Goal: Navigation & Orientation: Find specific page/section

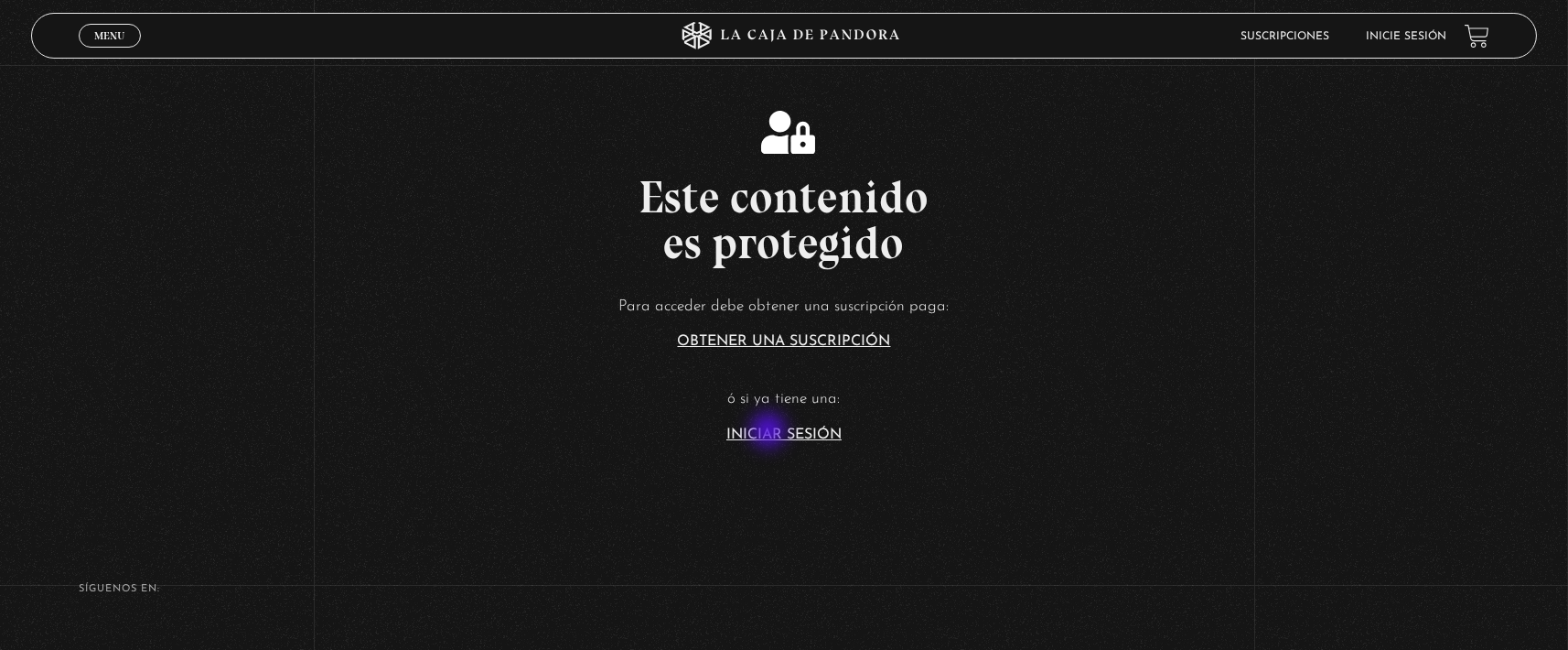
click at [770, 432] on link "Iniciar Sesión" at bounding box center [784, 434] width 115 height 15
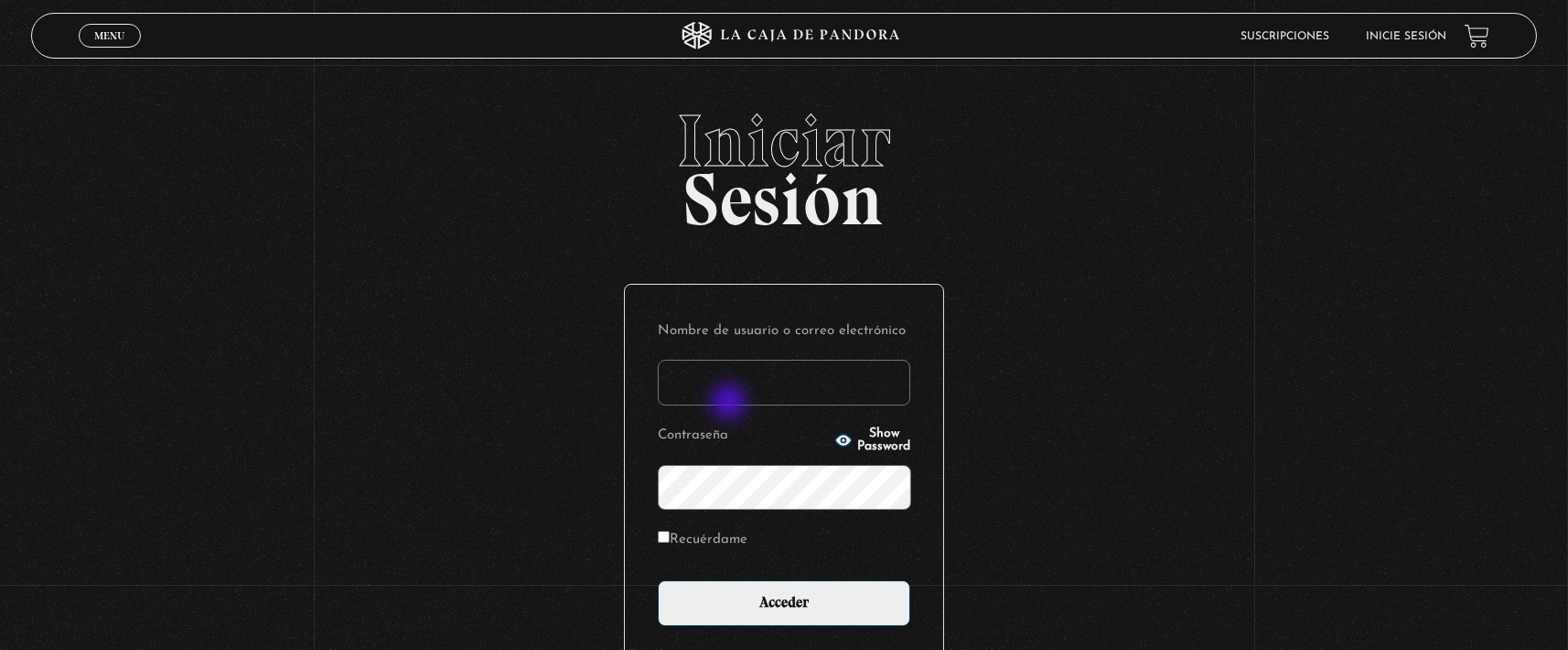
click at [732, 403] on input "Nombre de usuario o correo electrónico" at bounding box center [784, 383] width 252 height 45
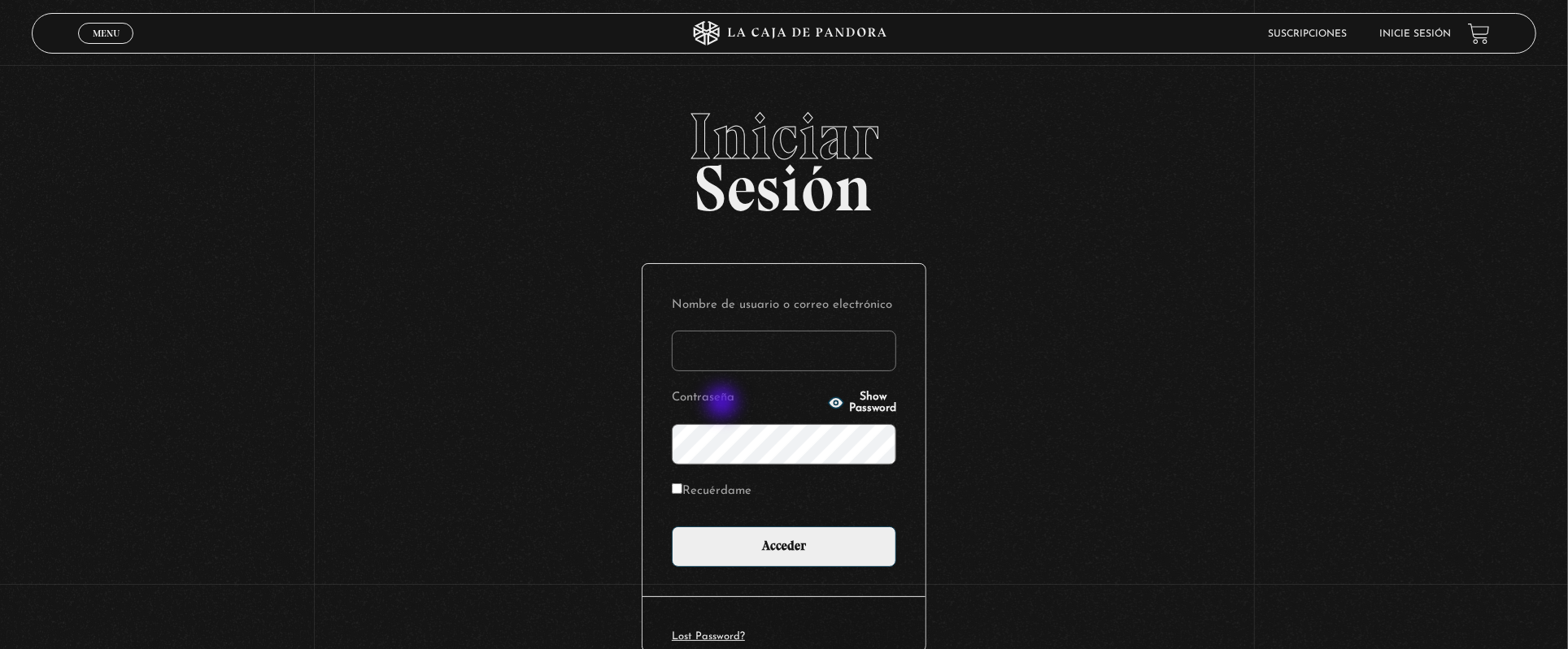
click at [671, 526] on input "Acceder" at bounding box center [784, 547] width 224 height 40
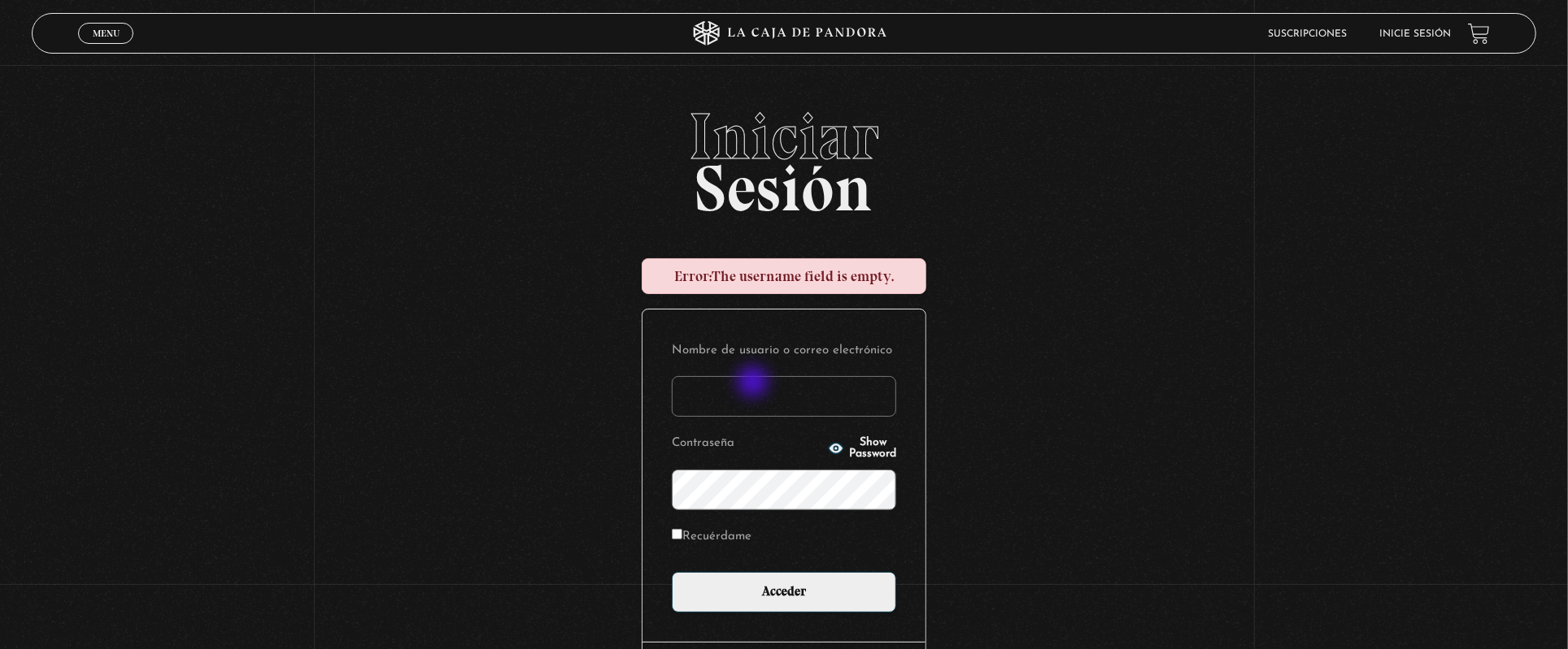
click at [755, 384] on input "Nombre de usuario o correo electrónico" at bounding box center [784, 397] width 224 height 40
type input "monsee26"
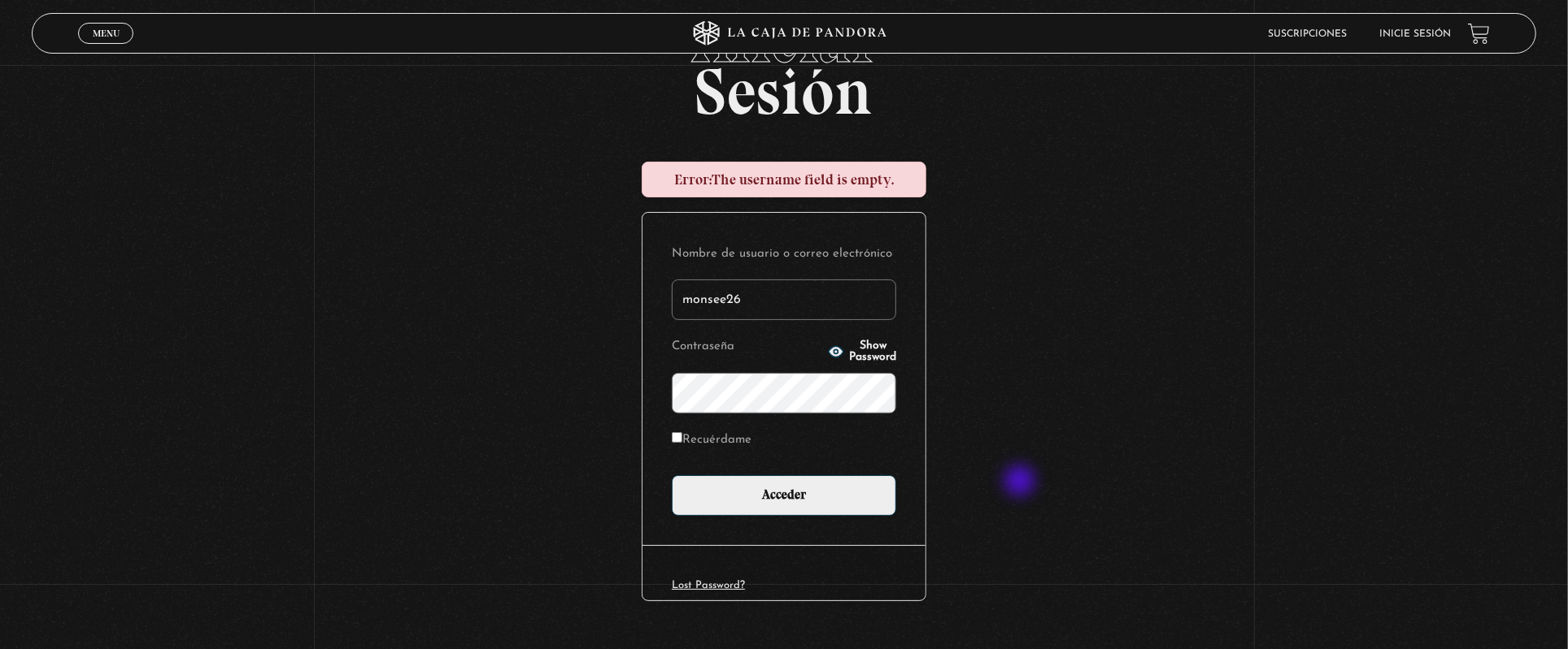
scroll to position [129, 0]
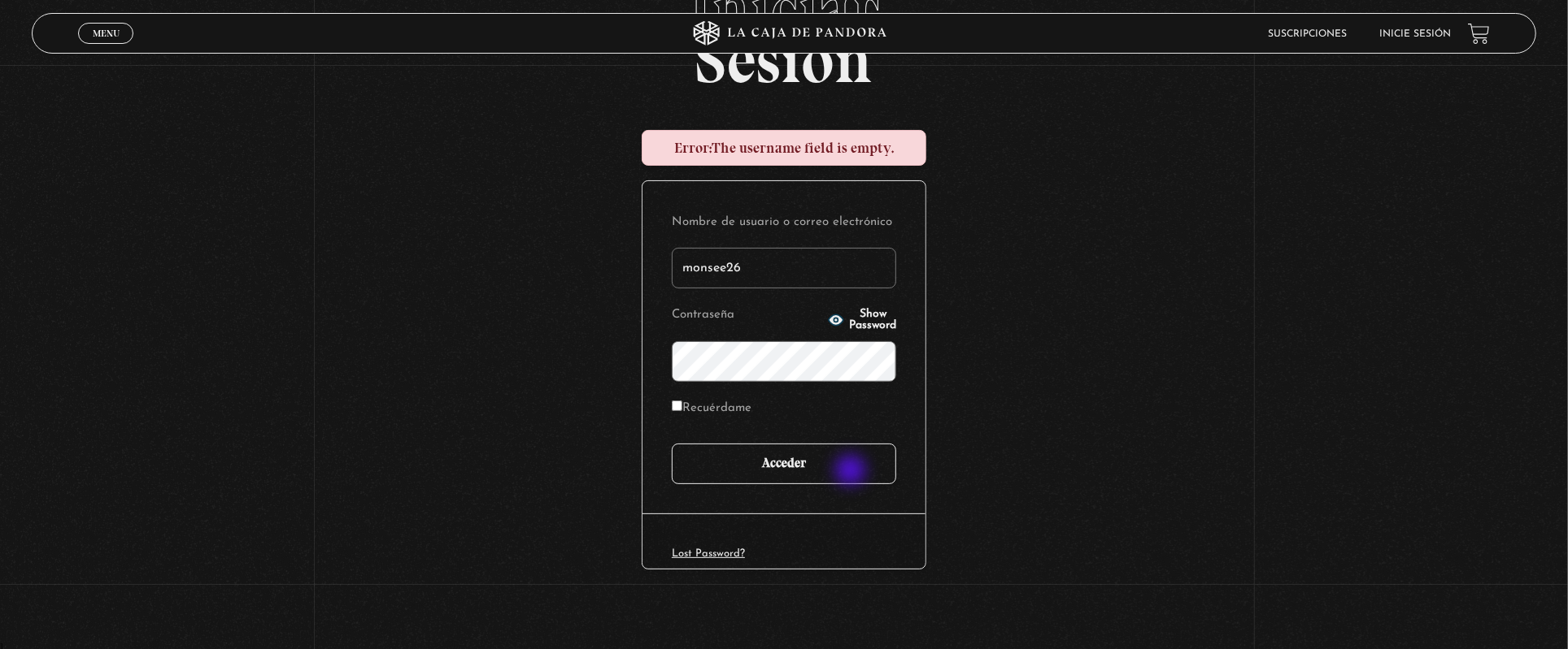
click at [852, 472] on input "Acceder" at bounding box center [784, 464] width 224 height 40
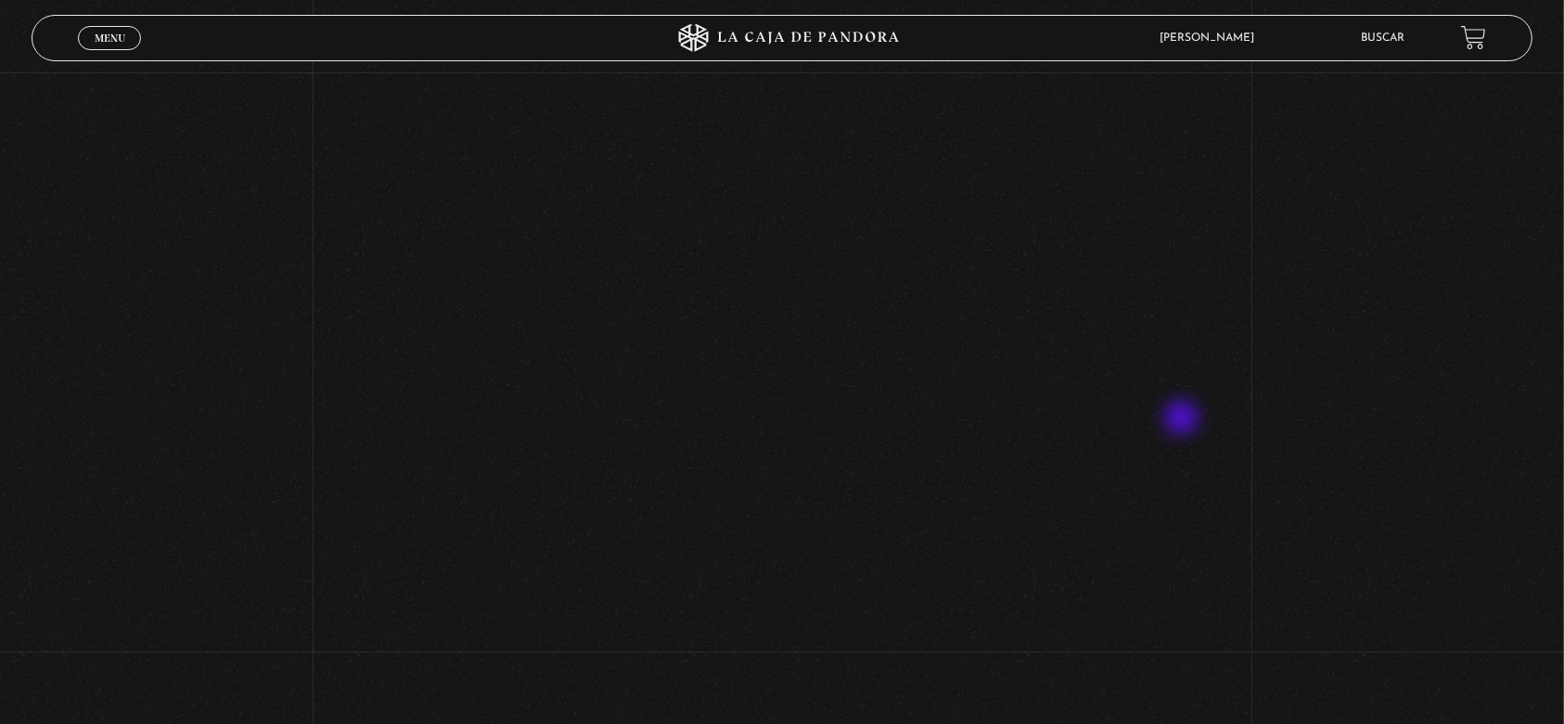
scroll to position [657, 0]
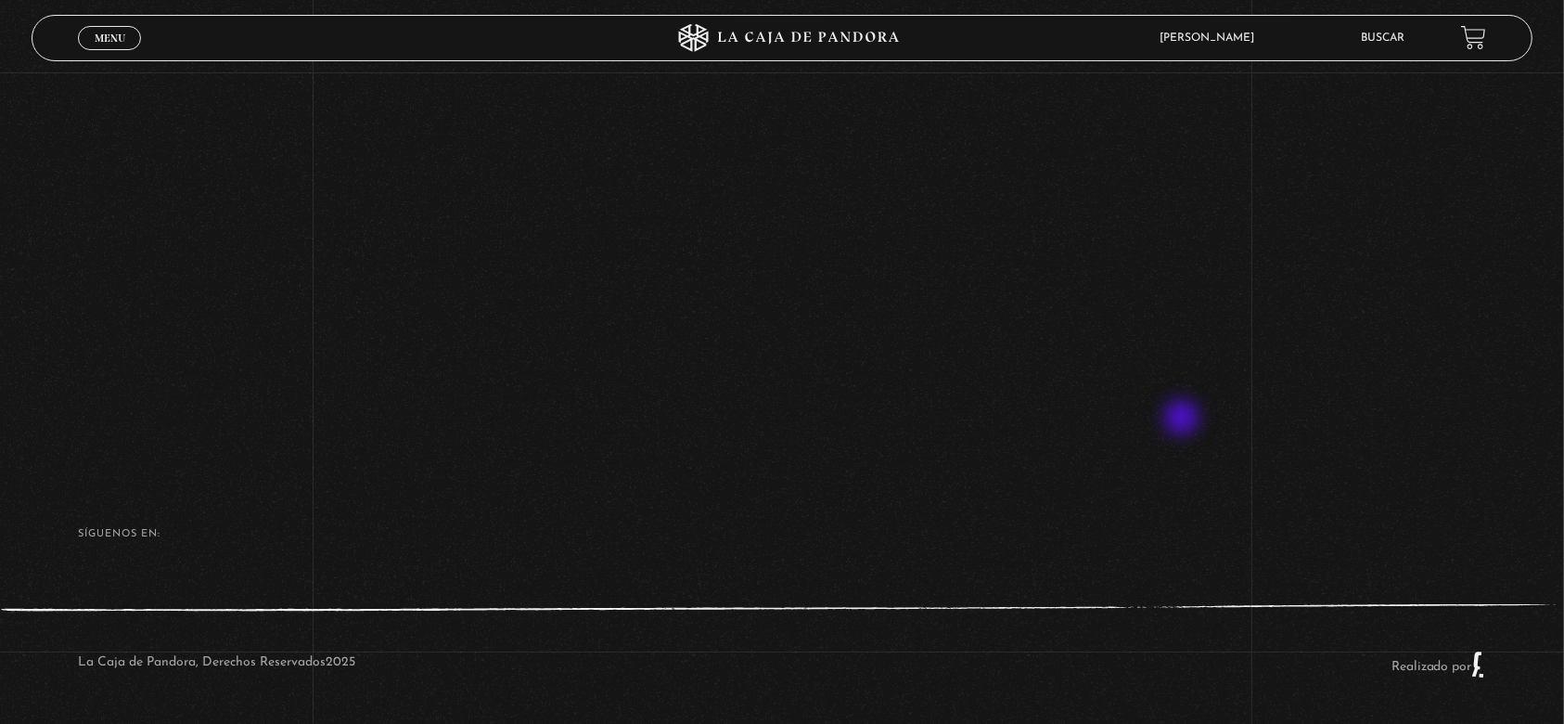
click at [951, 541] on div "SÍguenos en:" at bounding box center [782, 543] width 1564 height 29
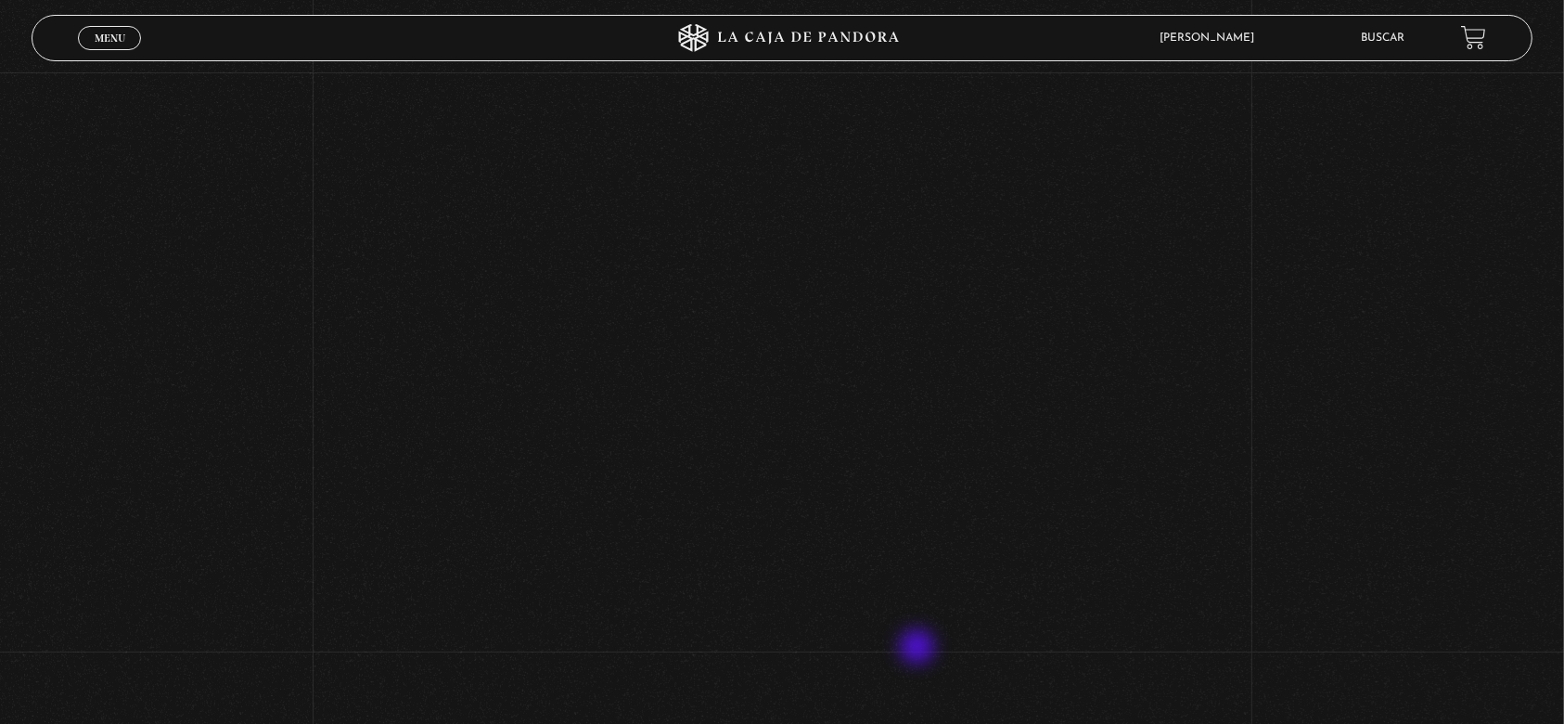
scroll to position [349, 0]
click at [1418, 419] on div "Volver Setiembre 4 - 830pm CR El Entorno sí afecta" at bounding box center [782, 248] width 1564 height 1048
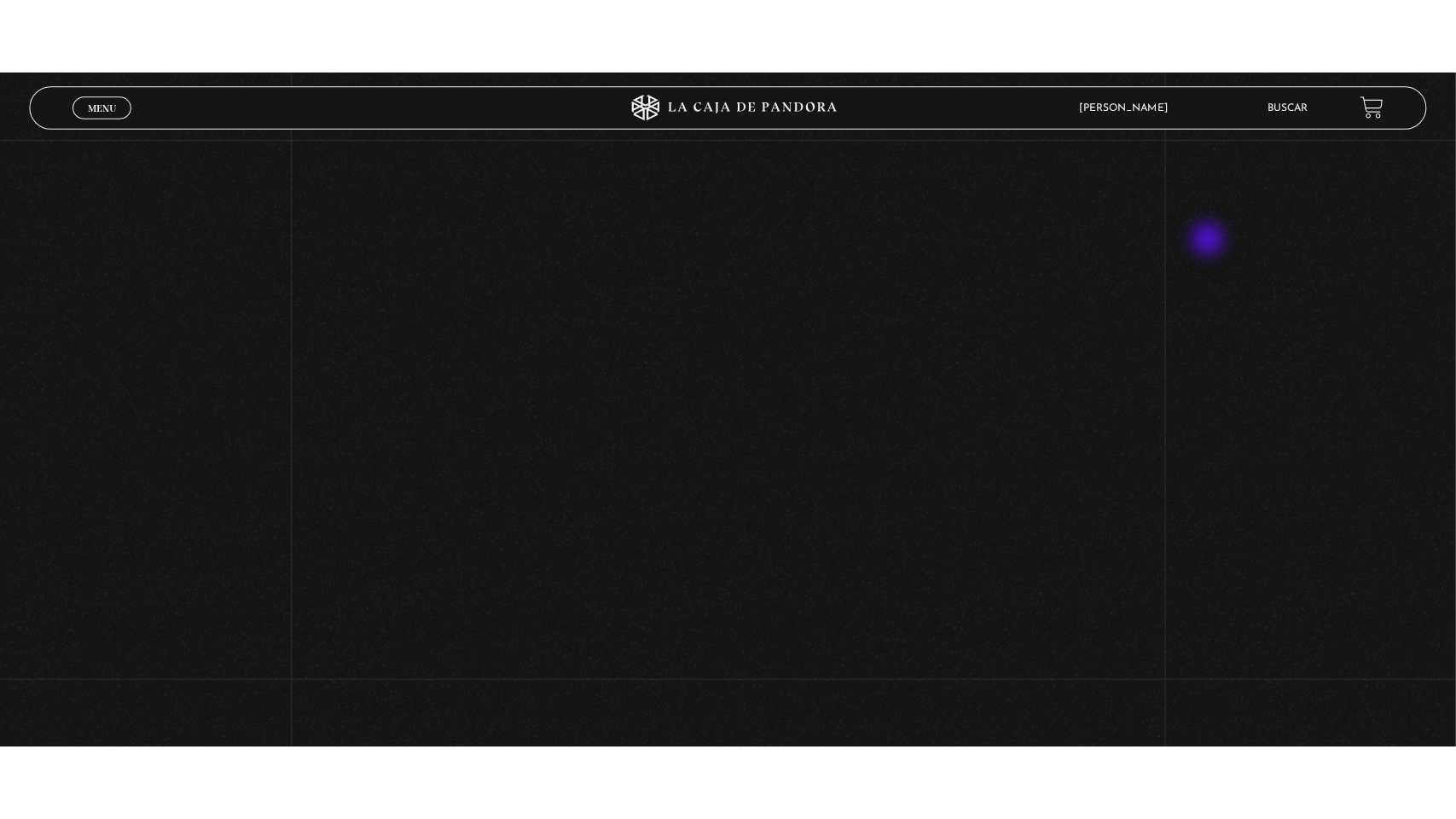
scroll to position [0, 0]
